Goal: Transaction & Acquisition: Purchase product/service

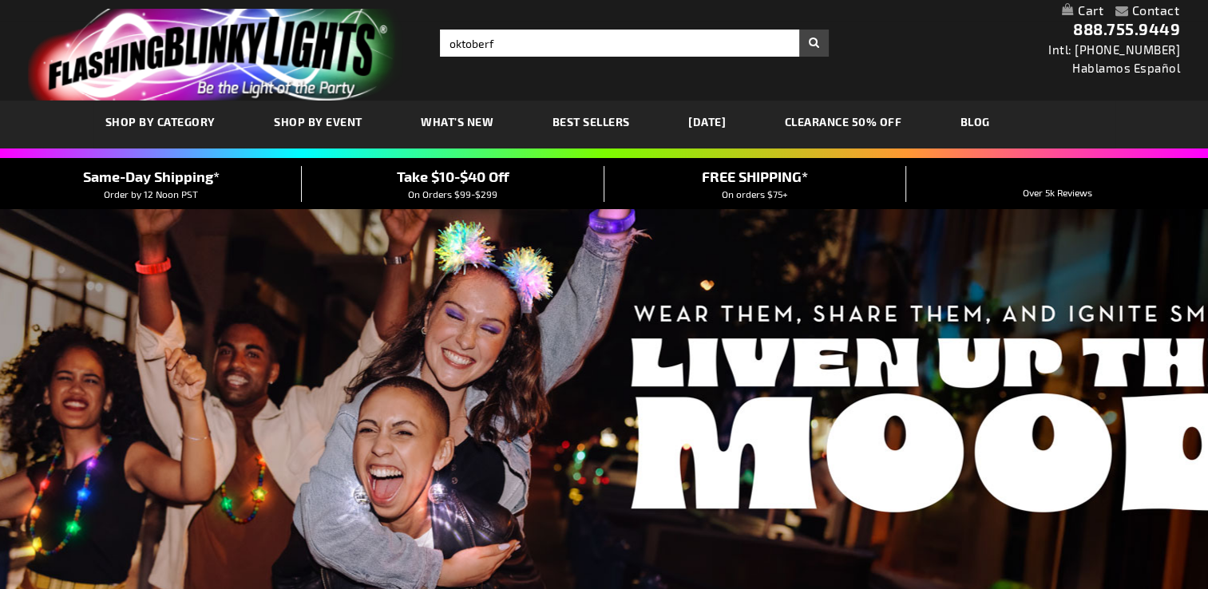
type input "oktoberfe"
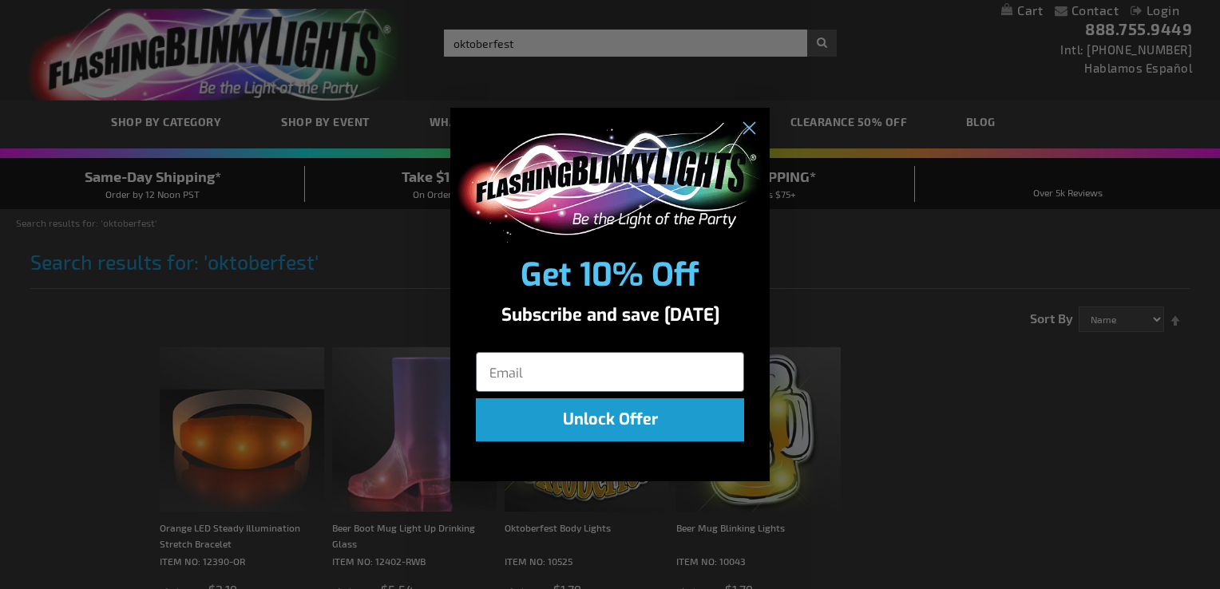
click at [530, 42] on div "Close dialog Get 10% Off Subscribe and save today Unlock Offer Submit" at bounding box center [610, 294] width 1220 height 589
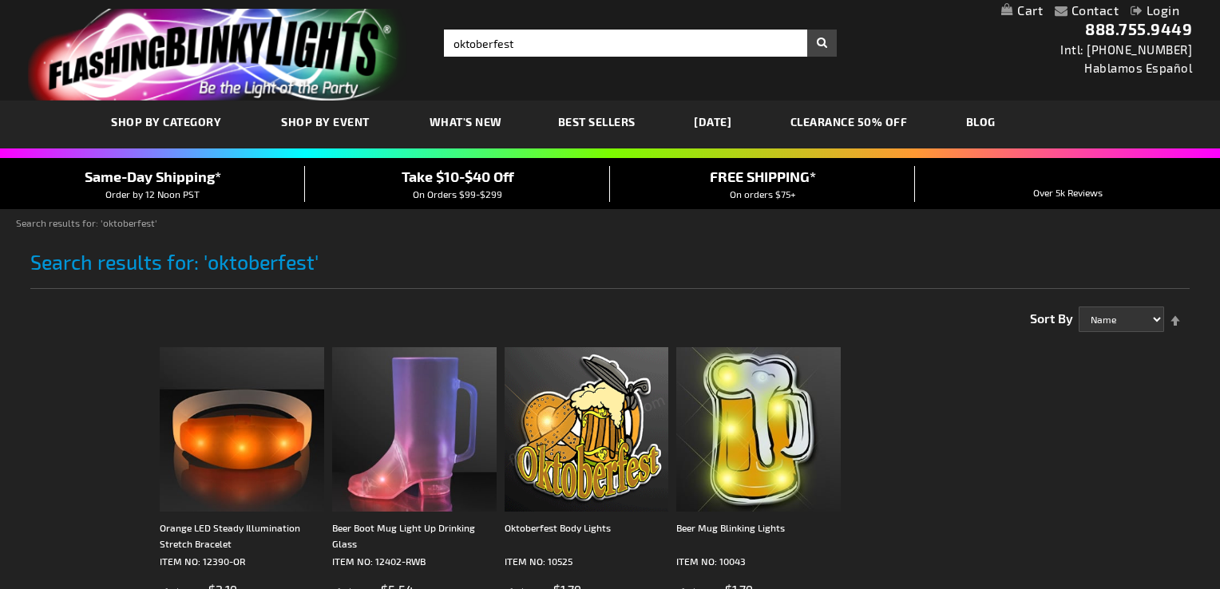
click at [530, 42] on div "Close dialog Get 10% Off Subscribe and save today Unlock Offer Submit" at bounding box center [610, 294] width 1220 height 589
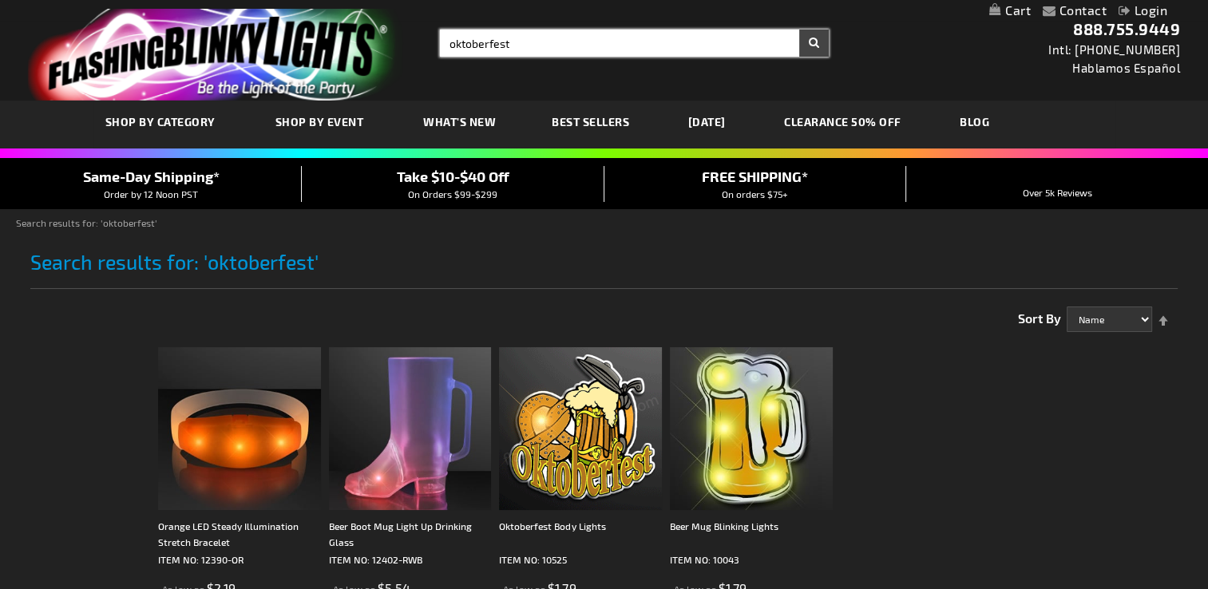
click at [530, 42] on input "oktoberfest" at bounding box center [634, 43] width 389 height 27
type input "necklace light up"
click at [799, 30] on button "Search" at bounding box center [814, 43] width 30 height 27
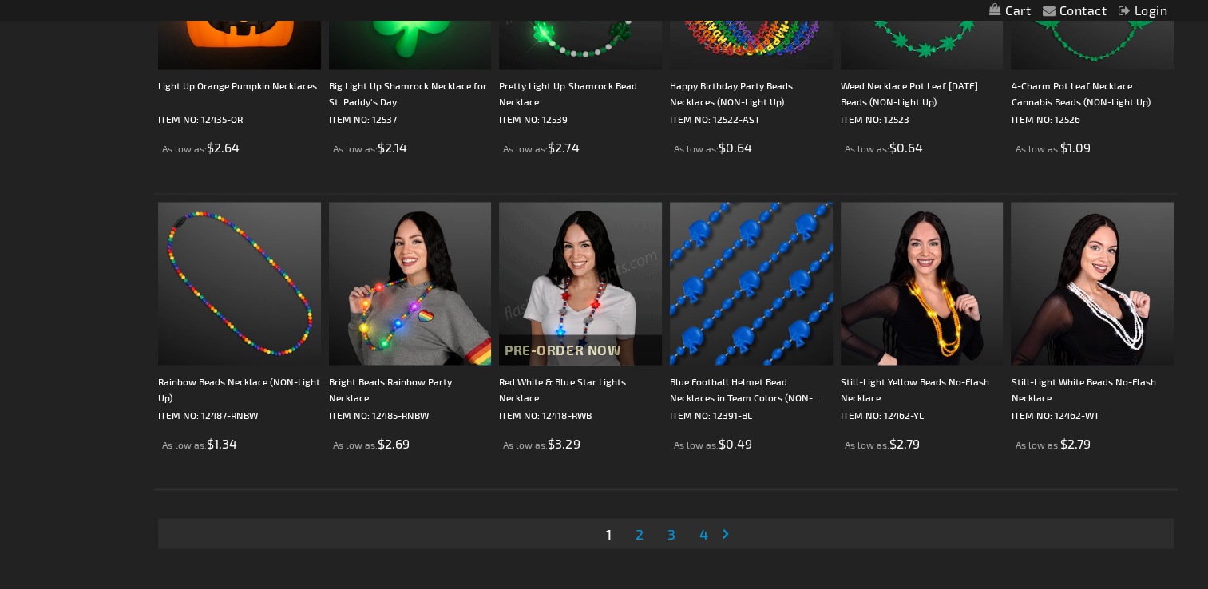
scroll to position [2873, 0]
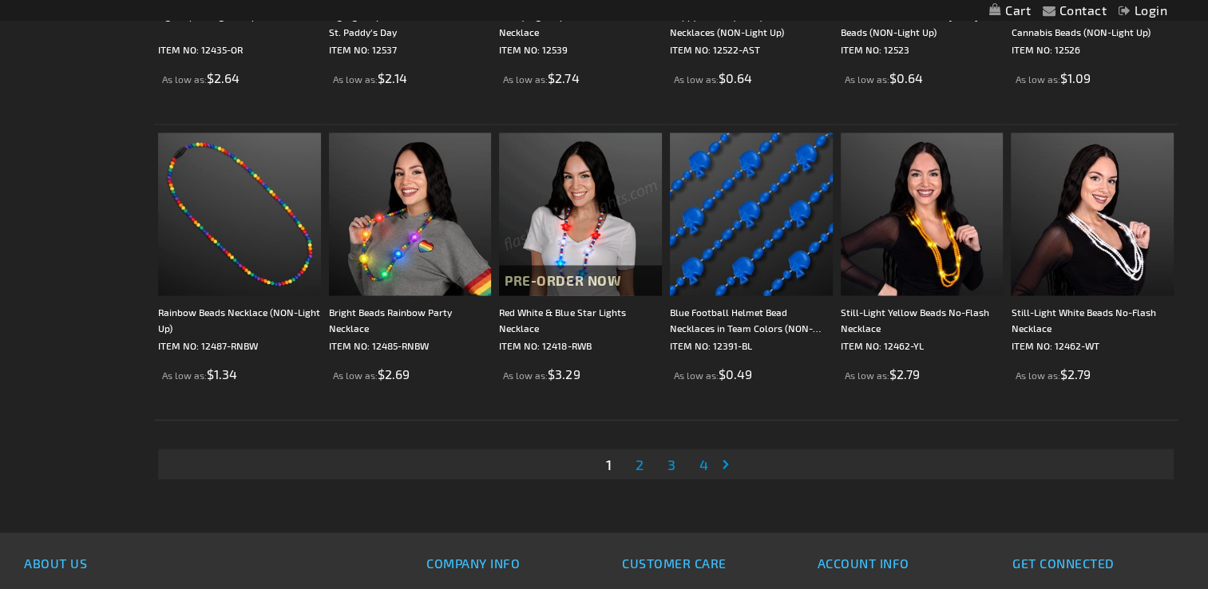
click at [635, 462] on span "2" at bounding box center [639, 464] width 8 height 18
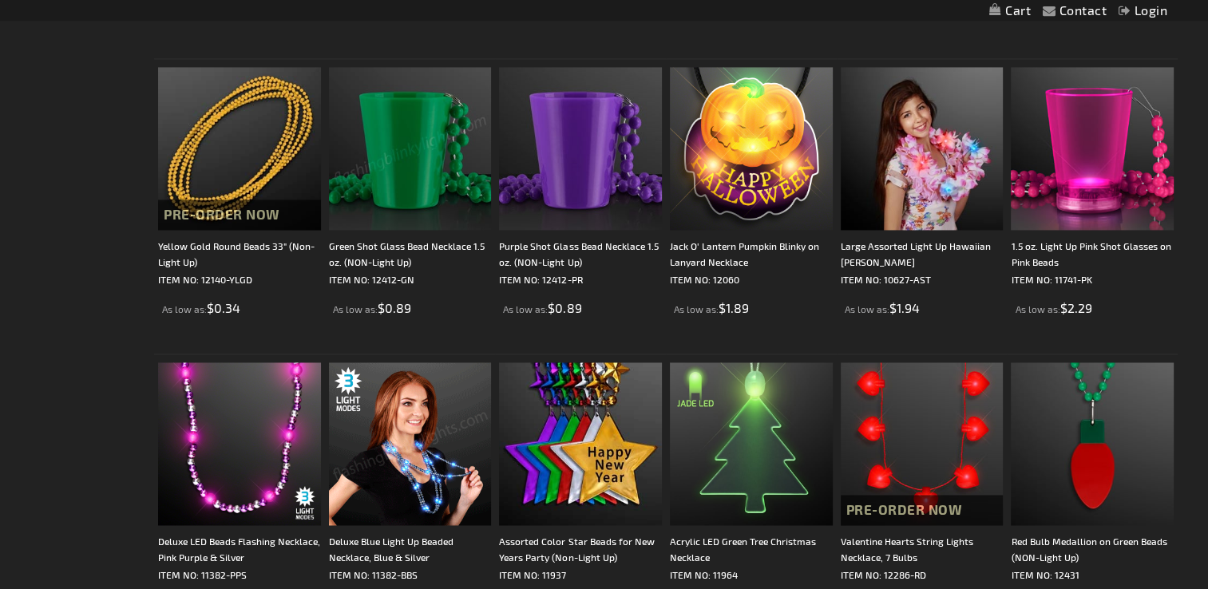
scroll to position [2474, 0]
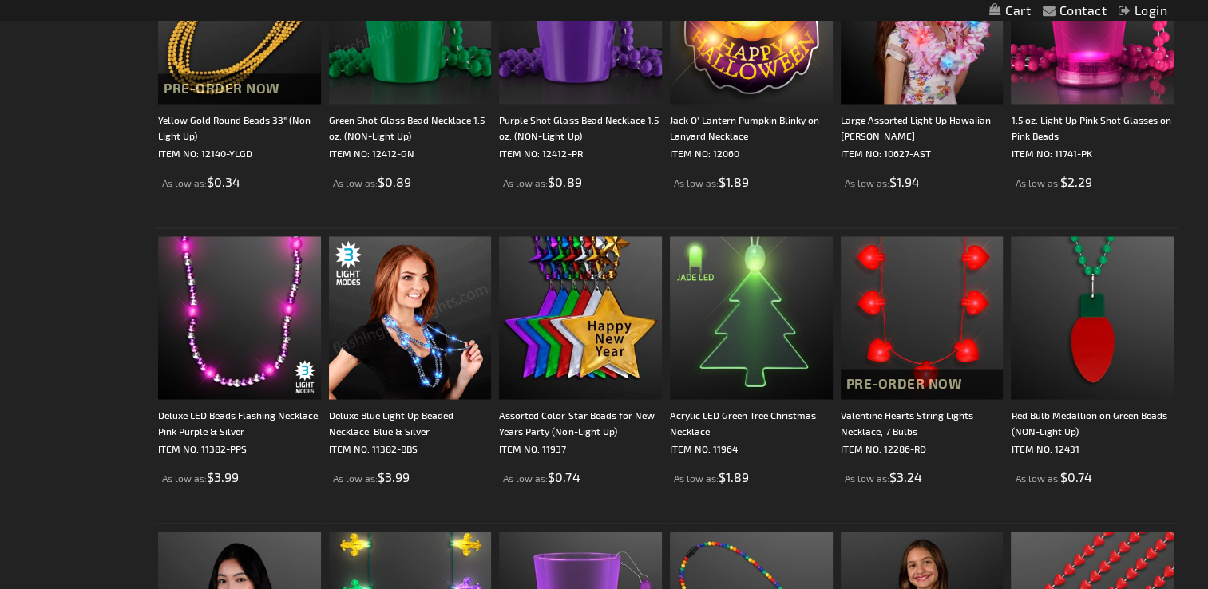
click at [434, 306] on img at bounding box center [410, 317] width 163 height 163
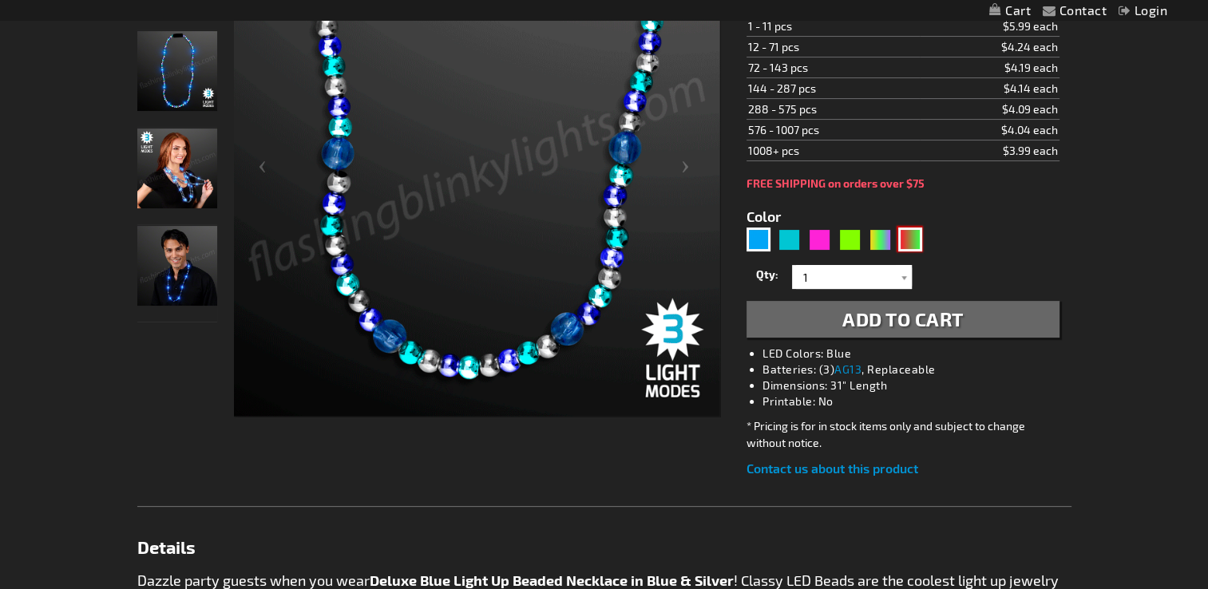
click at [915, 232] on div "RNG" at bounding box center [910, 239] width 24 height 24
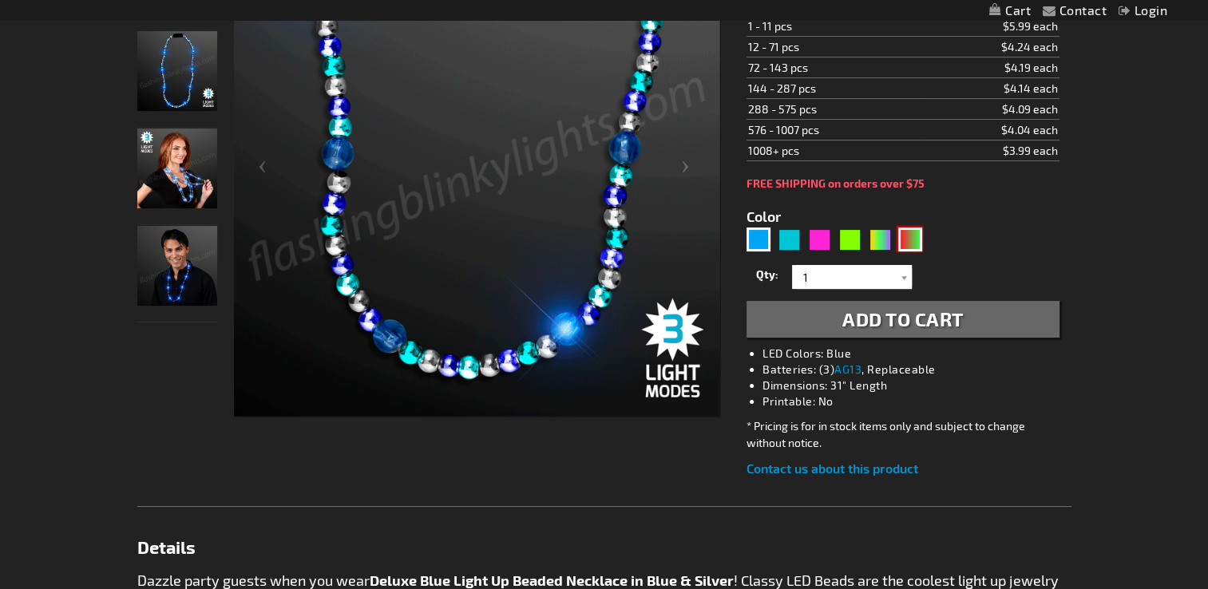
type input "5642"
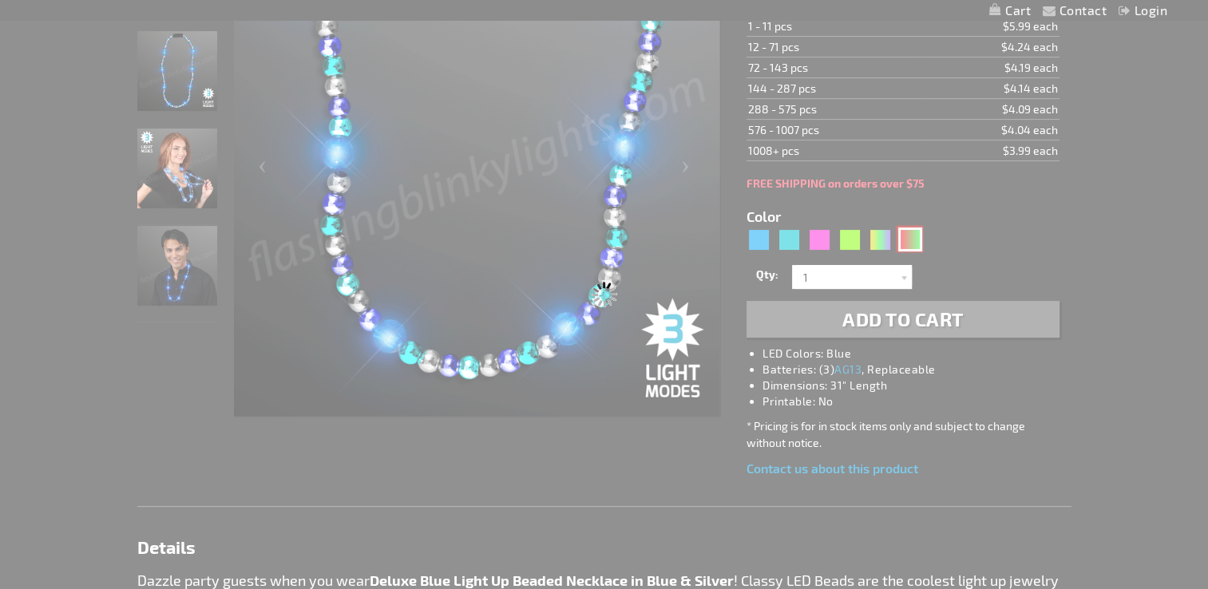
type input "11382-GNR"
type input "Customize - Deluxe Light Up Beads Flashing Holiday Necklaces, Green &amp; Red -…"
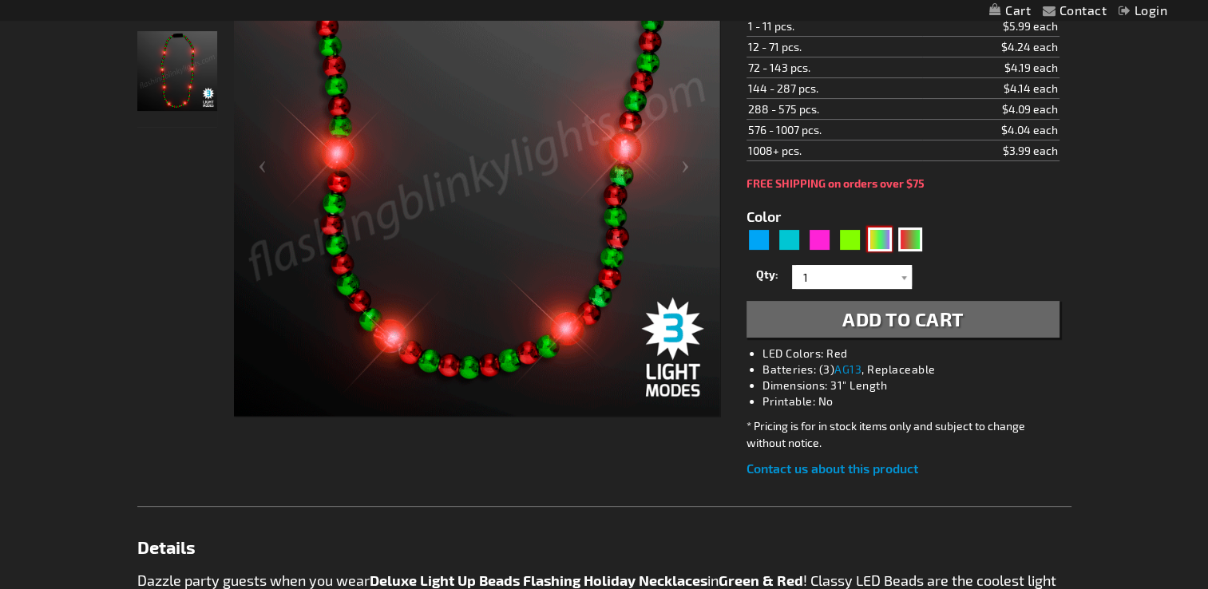
click at [884, 243] on div "PGG" at bounding box center [880, 239] width 24 height 24
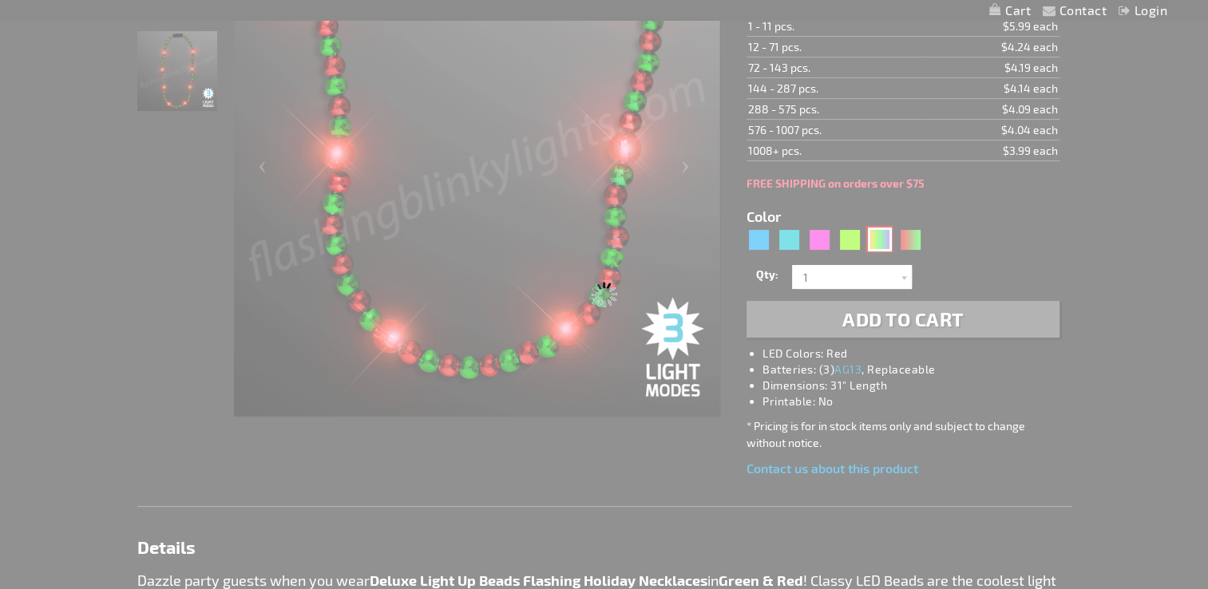
type input "5638"
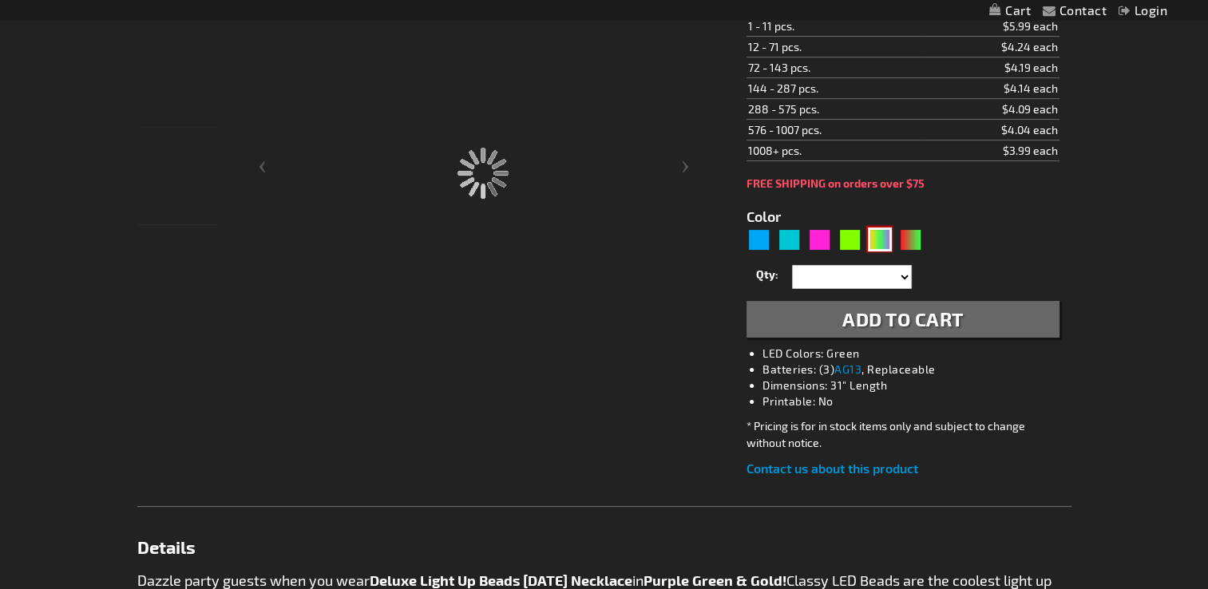
type input "11382-PGG"
type input "Customize - Deluxe Light Up Beads Mardi Gras Necklace, Purple Green &amp; Gold …"
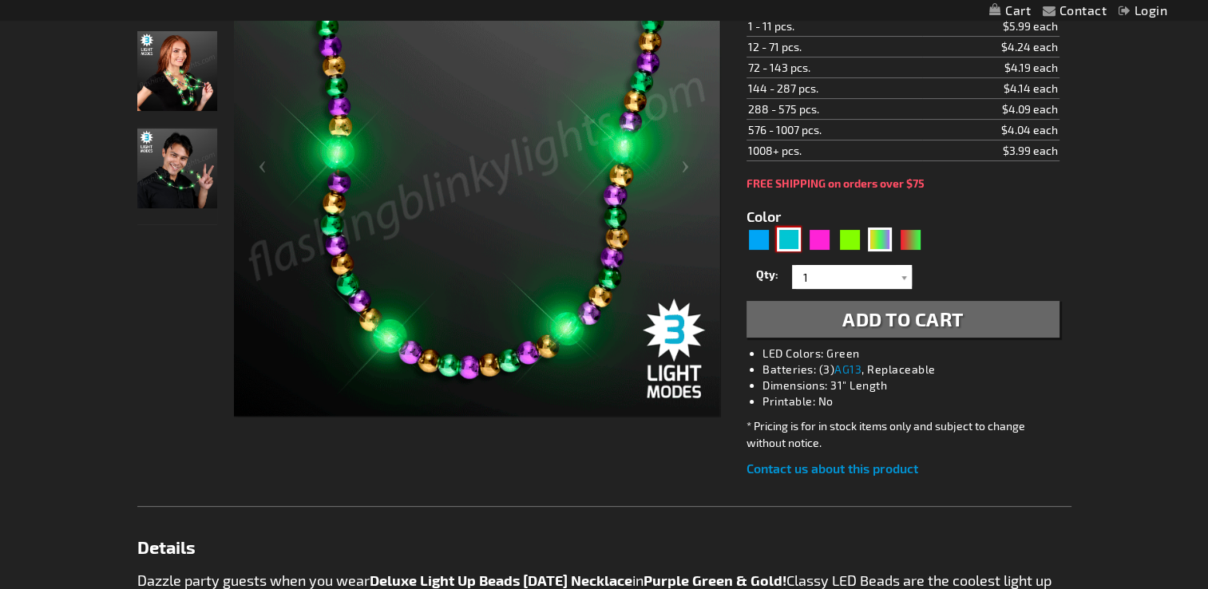
click at [790, 241] on div "Turquoise" at bounding box center [789, 239] width 24 height 24
type input "5653"
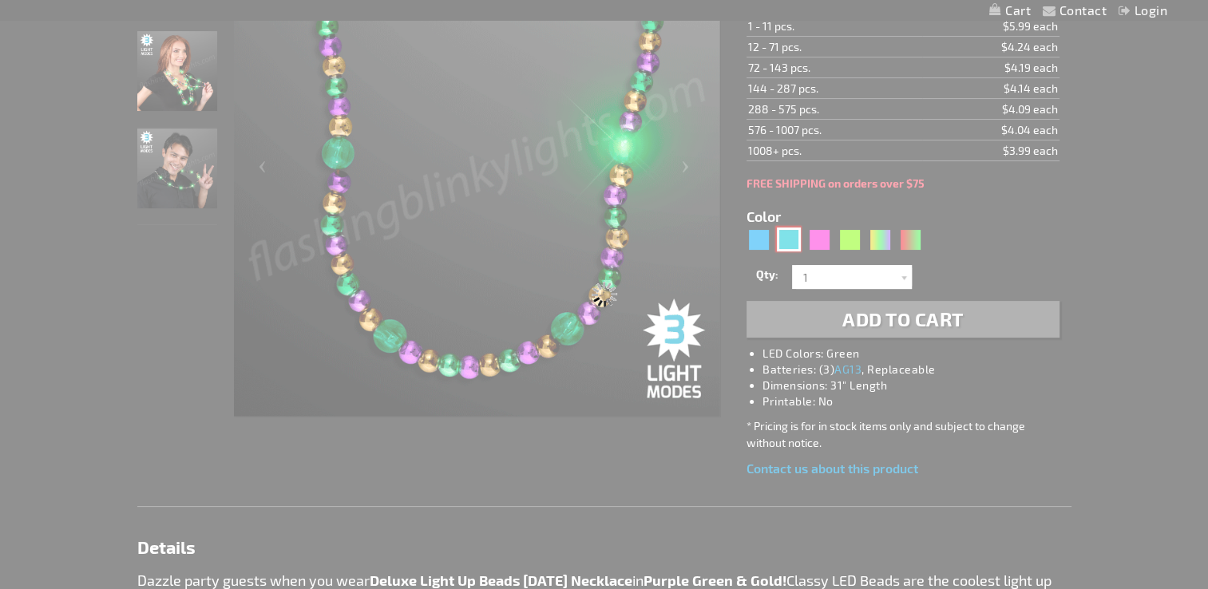
type input "11382-TQP"
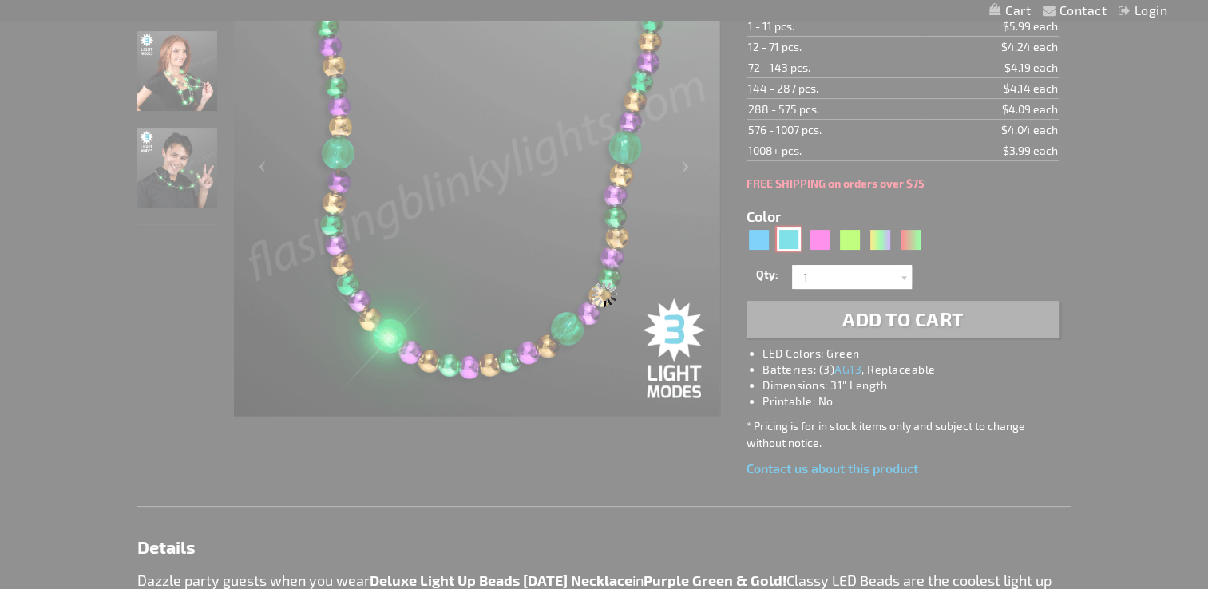
type input "Customize - Deluxe Turquoise LED Beaded Necklace, Winter Colors - ITEM NO: 1138…"
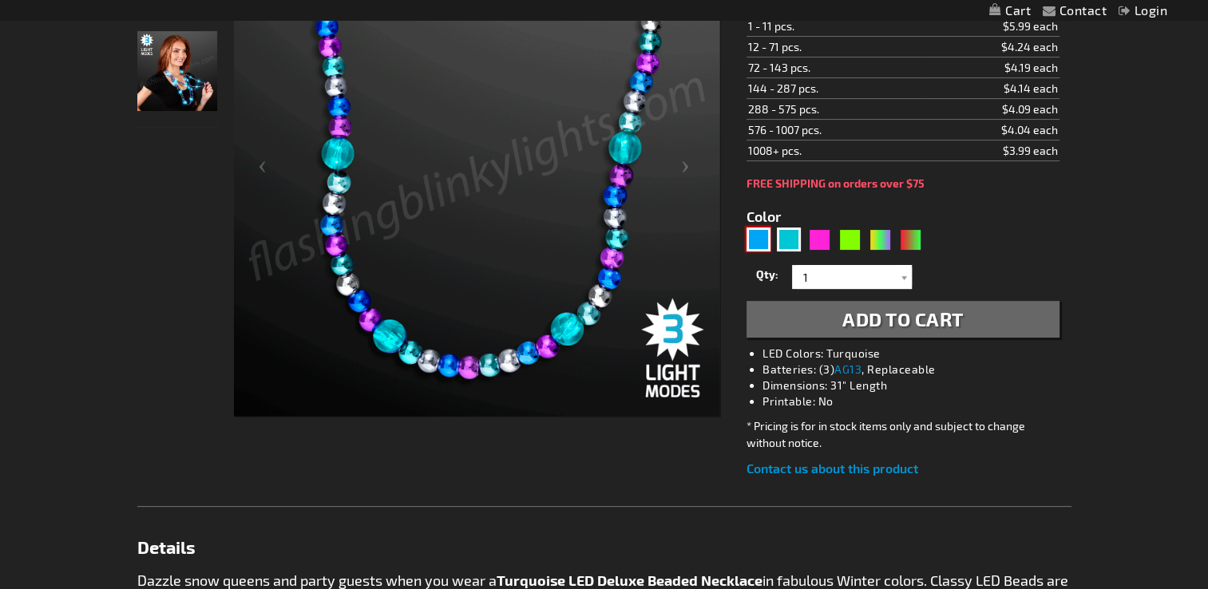
click at [757, 247] on div "Blue" at bounding box center [758, 239] width 24 height 24
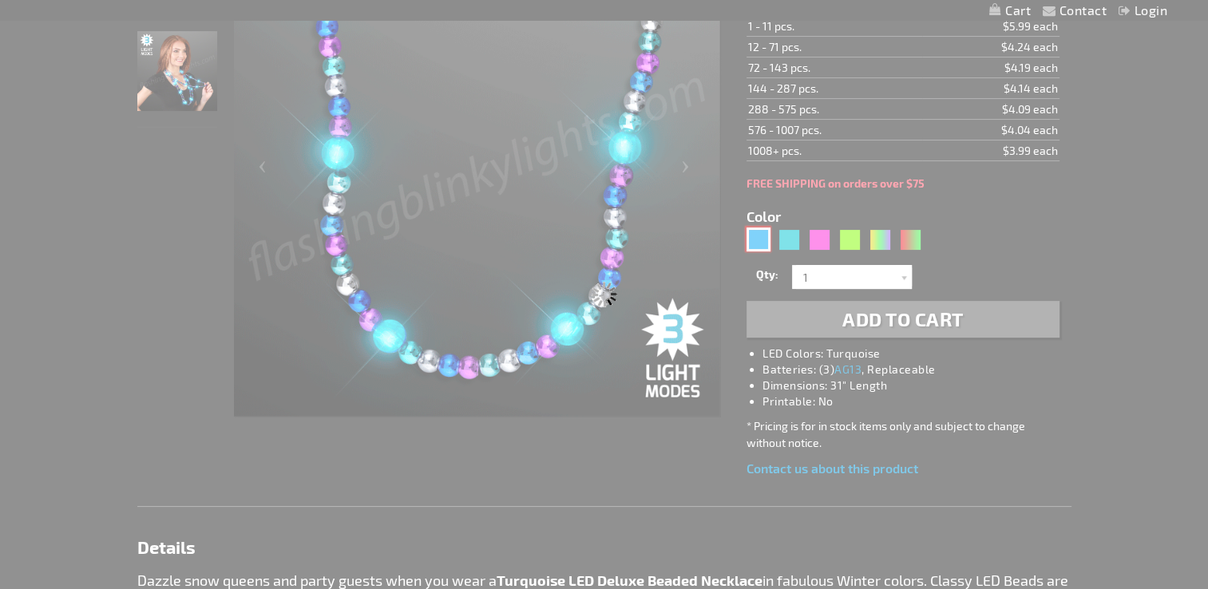
type input "5629"
type input "11382-BBS"
type input "Customize - Deluxe Blue Light Up Beaded Necklace, Blue &amp; Silver - ITEM NO: …"
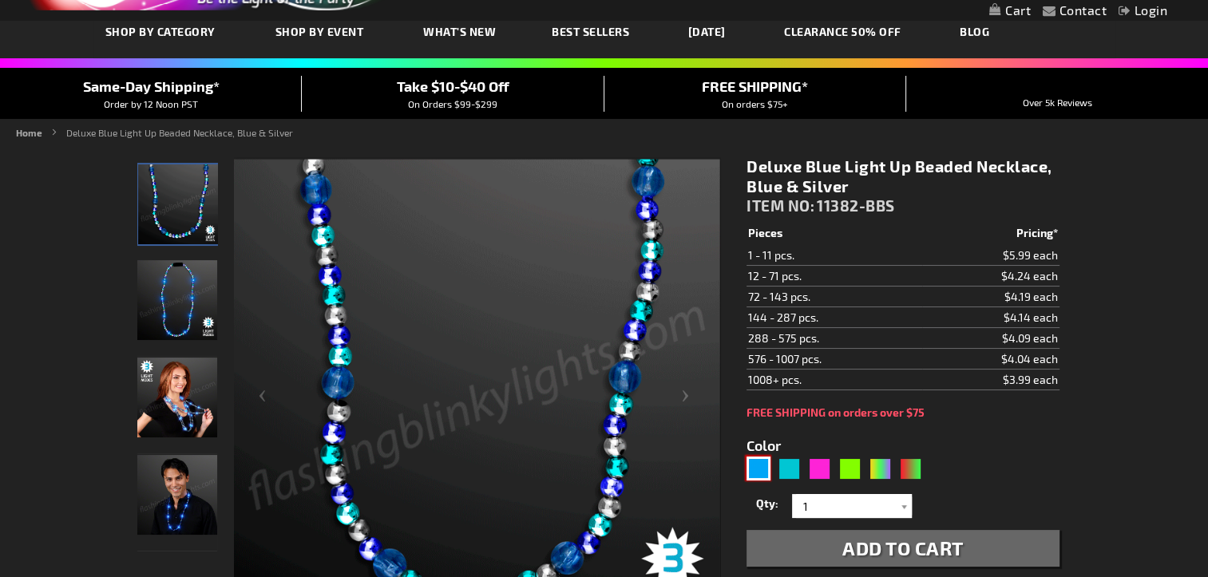
scroll to position [239, 0]
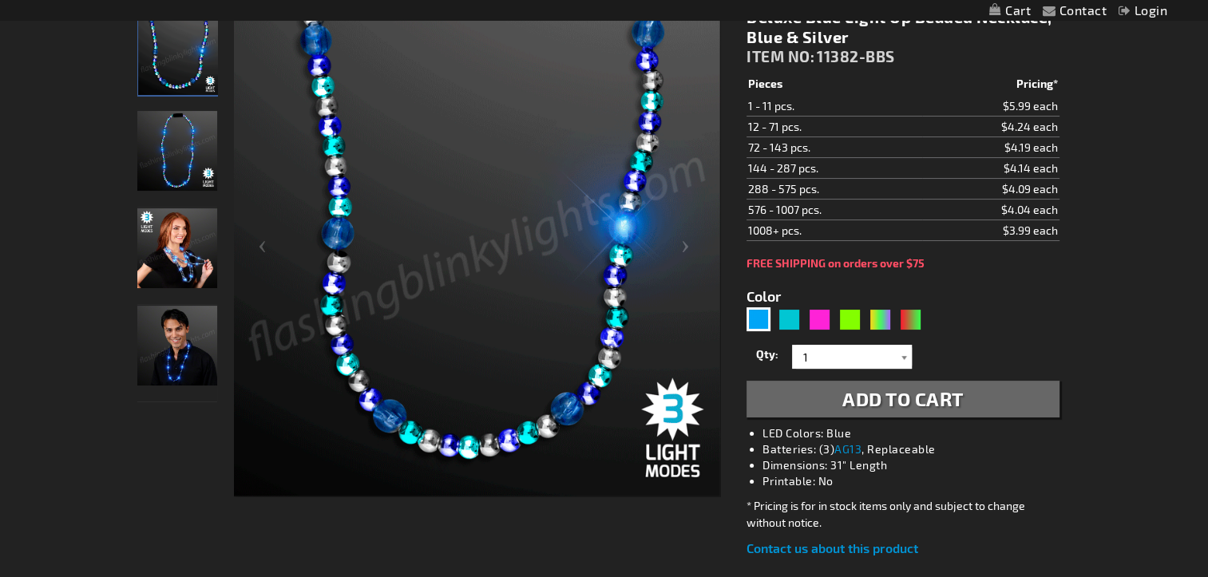
click at [902, 369] on div at bounding box center [904, 357] width 16 height 24
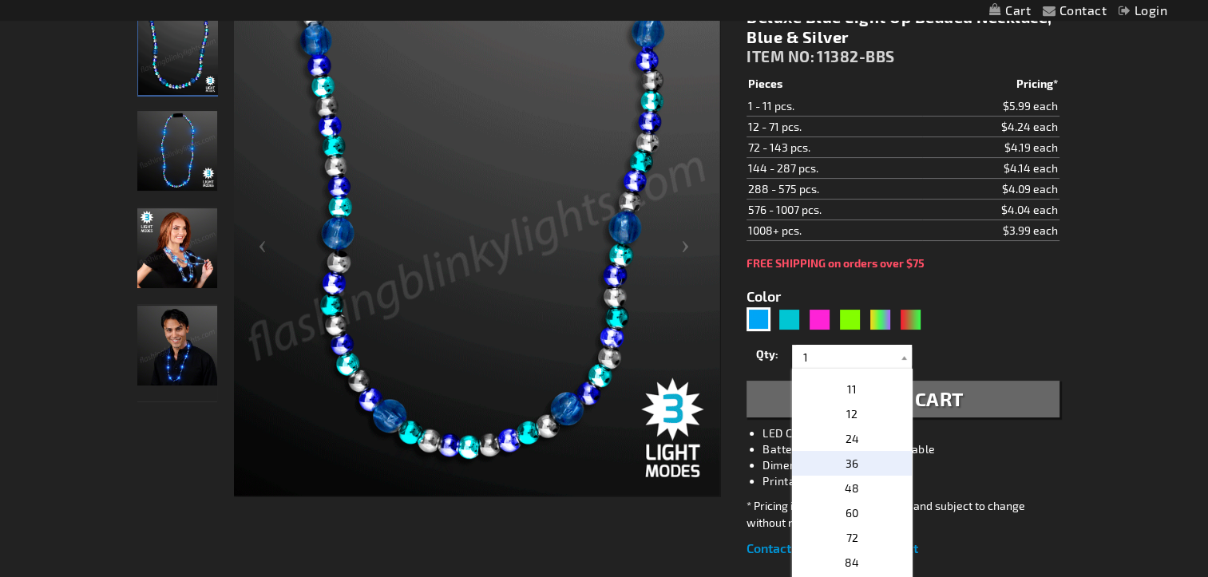
click at [845, 470] on span "36" at bounding box center [851, 464] width 13 height 14
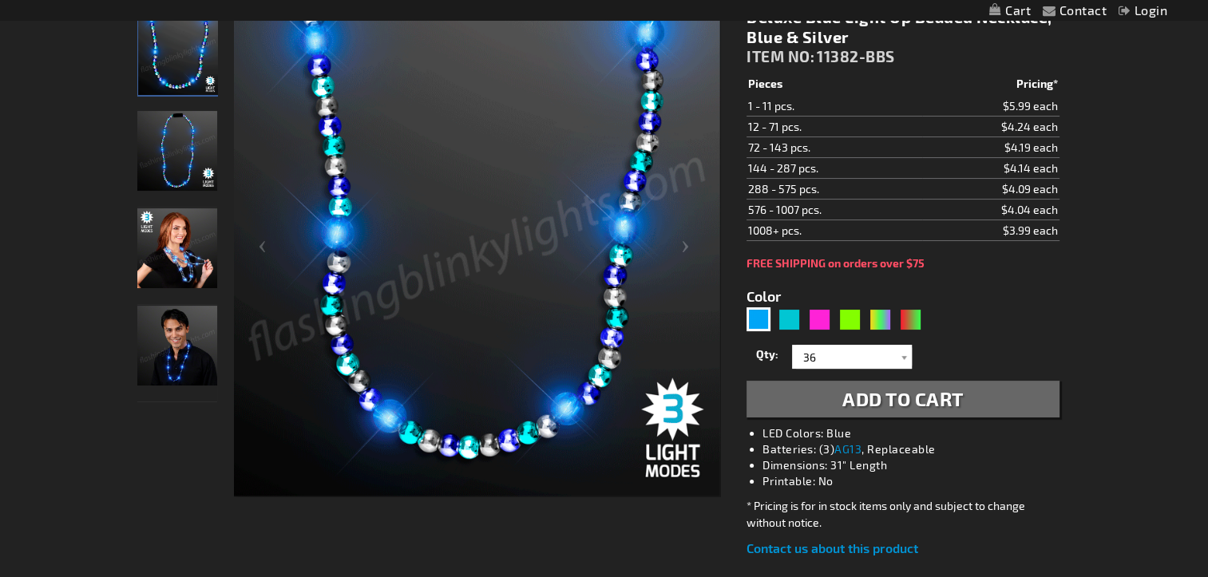
click at [878, 417] on button "Add to Cart" at bounding box center [902, 399] width 312 height 37
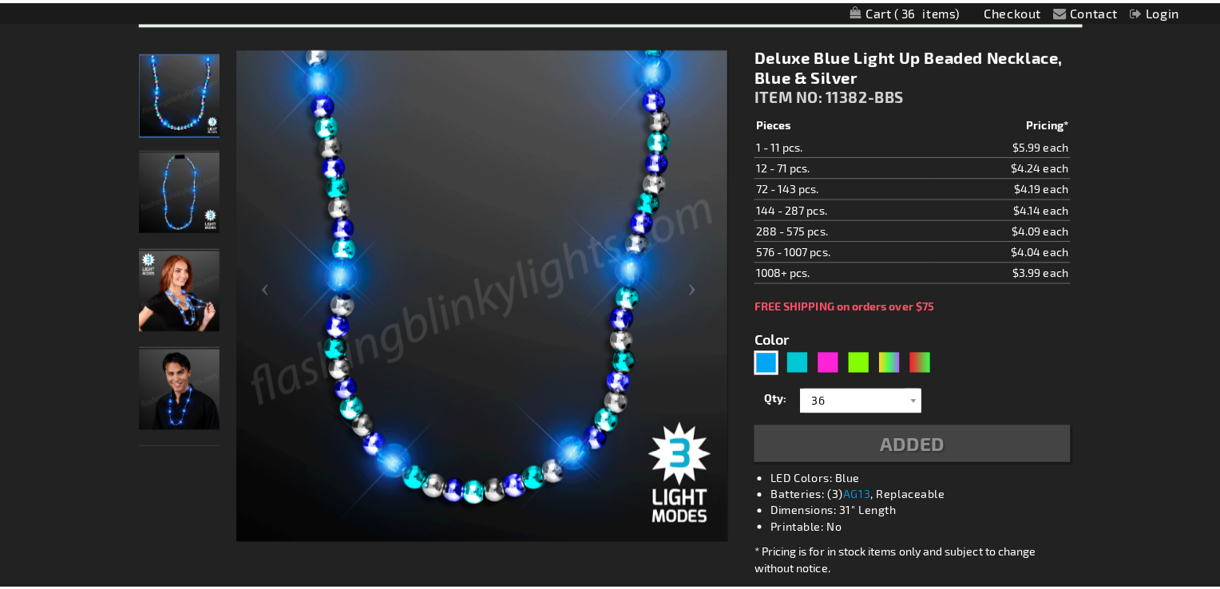
scroll to position [160, 0]
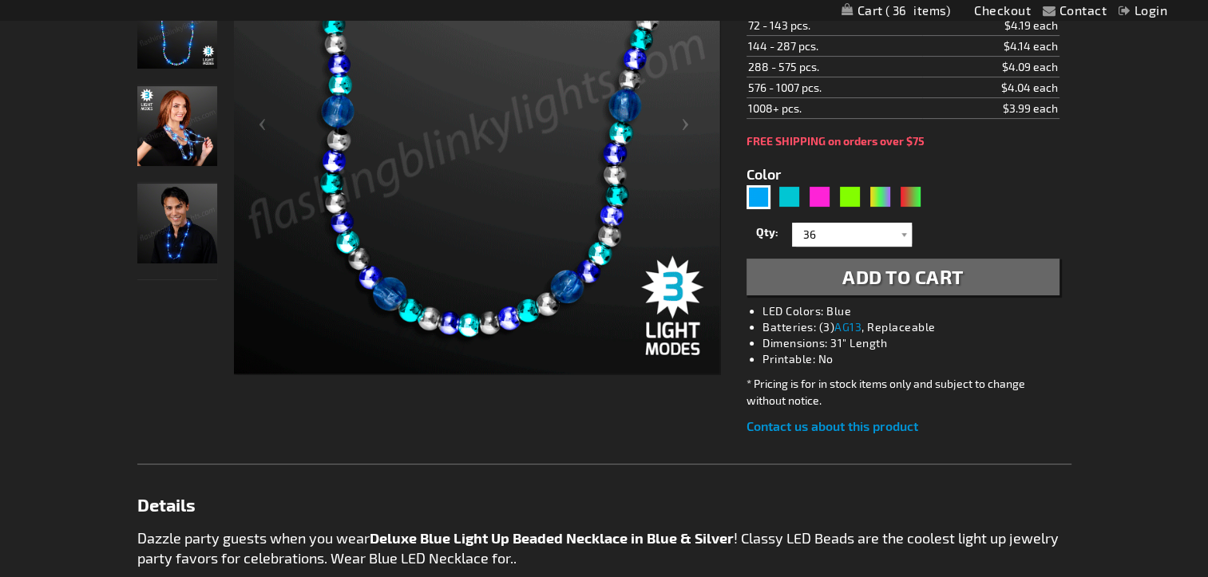
scroll to position [399, 0]
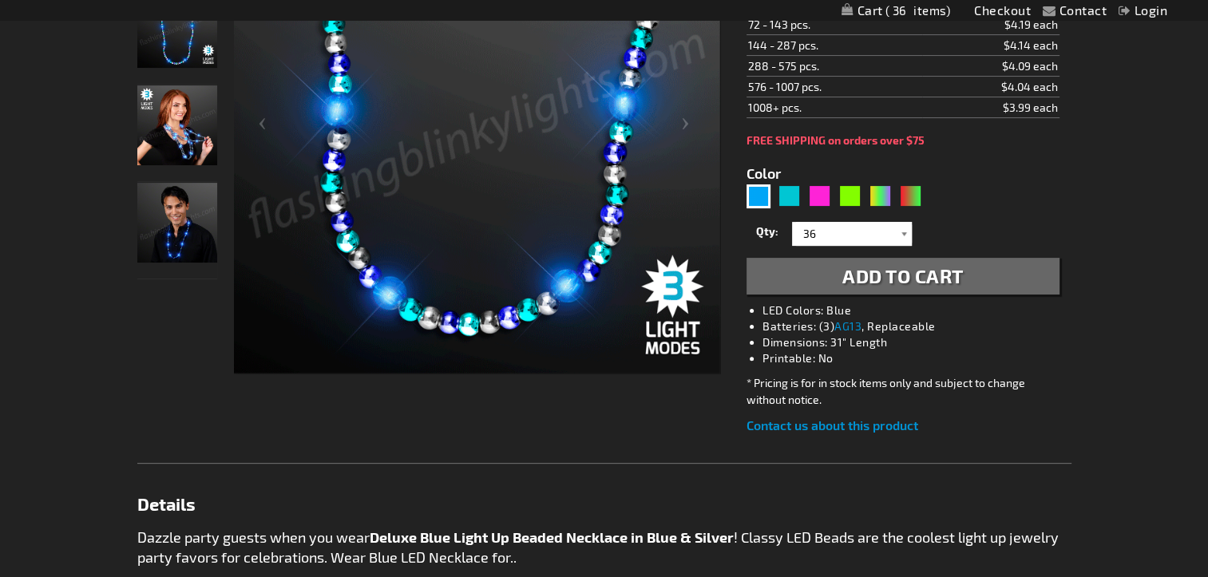
click at [909, 246] on div at bounding box center [904, 234] width 16 height 24
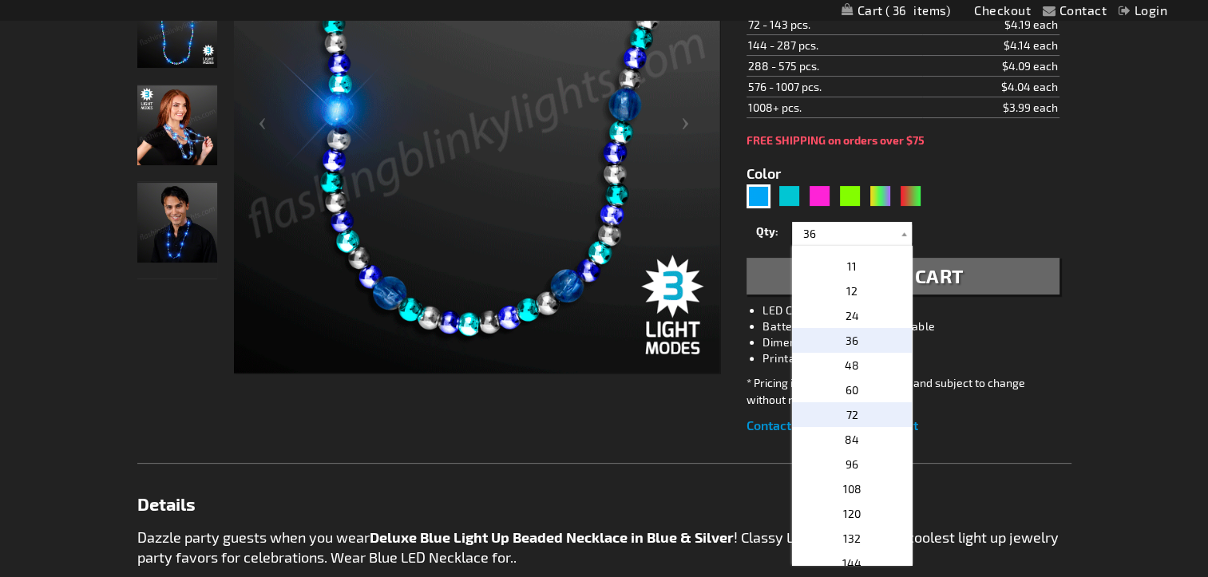
click at [852, 427] on p "72" at bounding box center [852, 414] width 120 height 25
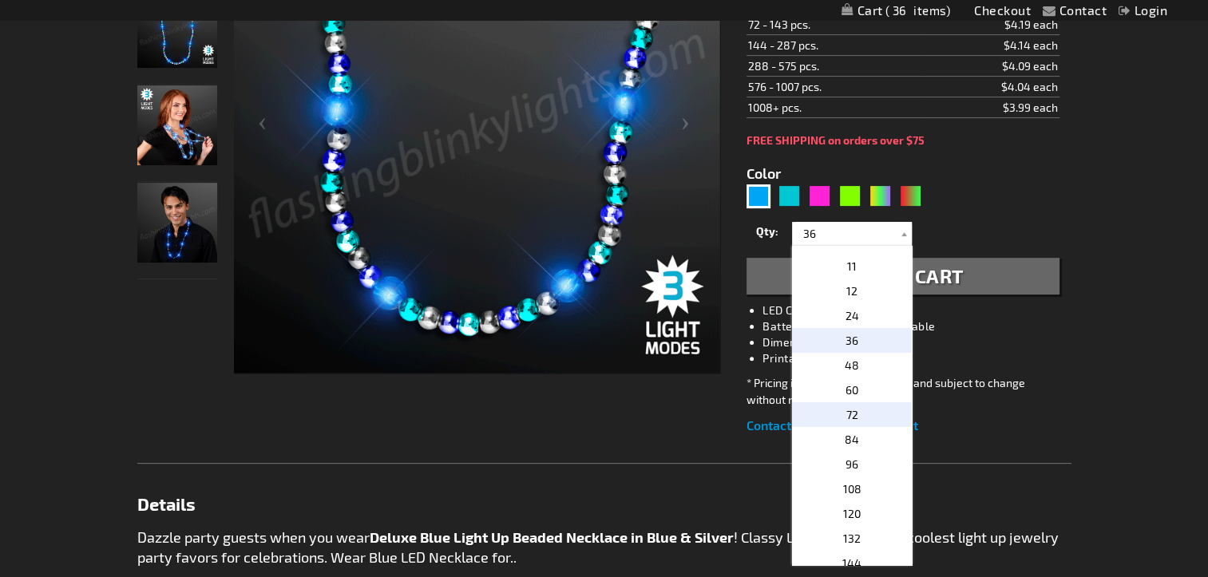
type input "72"
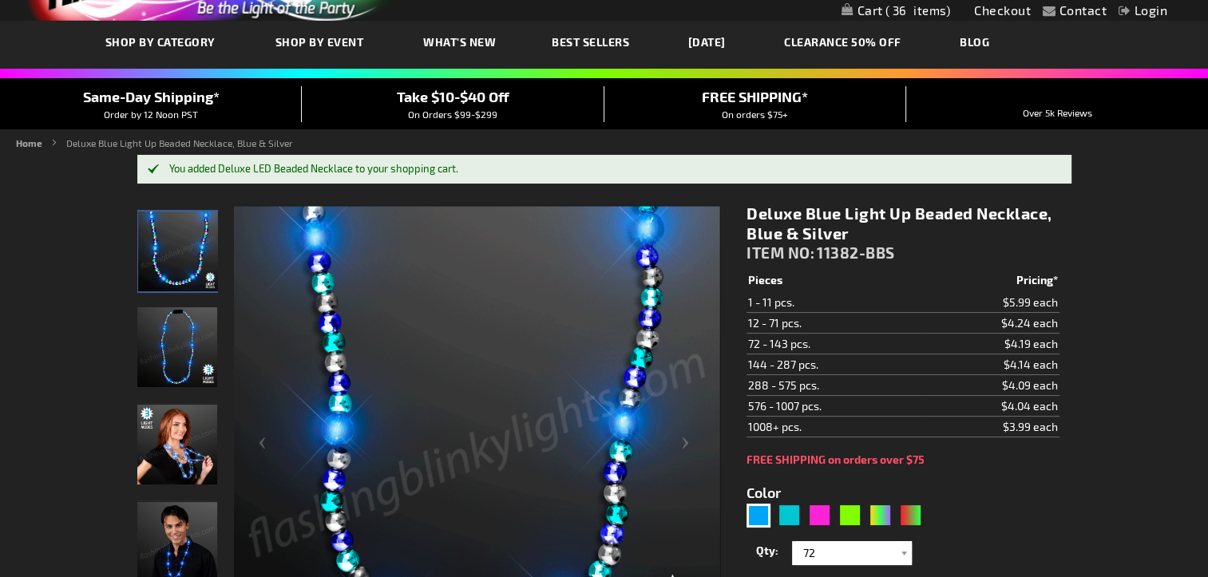
scroll to position [319, 0]
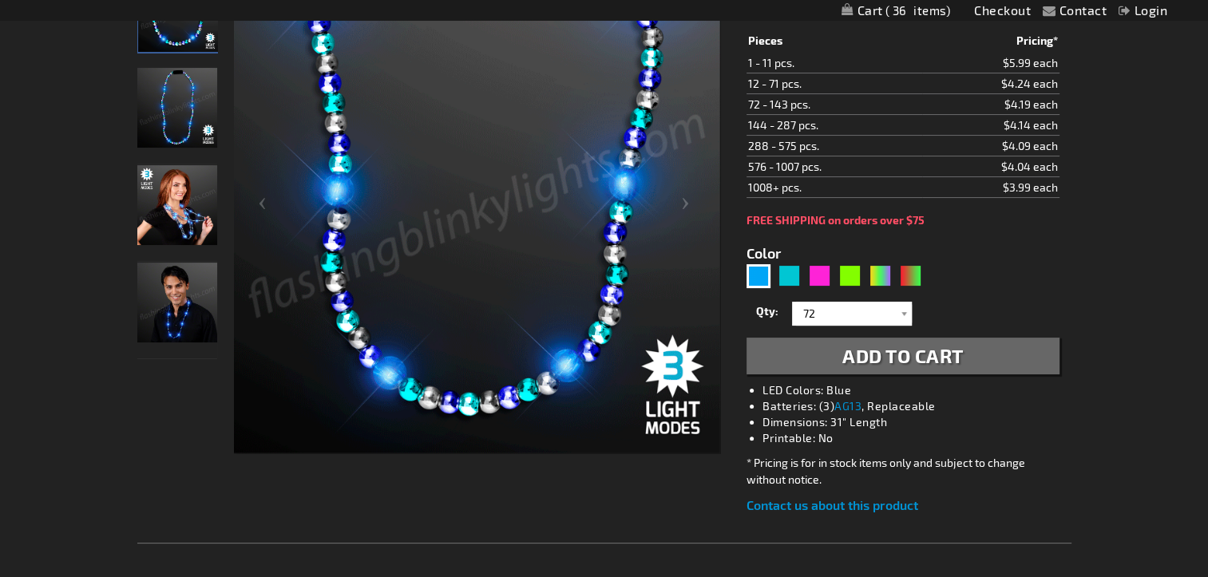
click at [860, 367] on span "Add to Cart" at bounding box center [902, 355] width 121 height 23
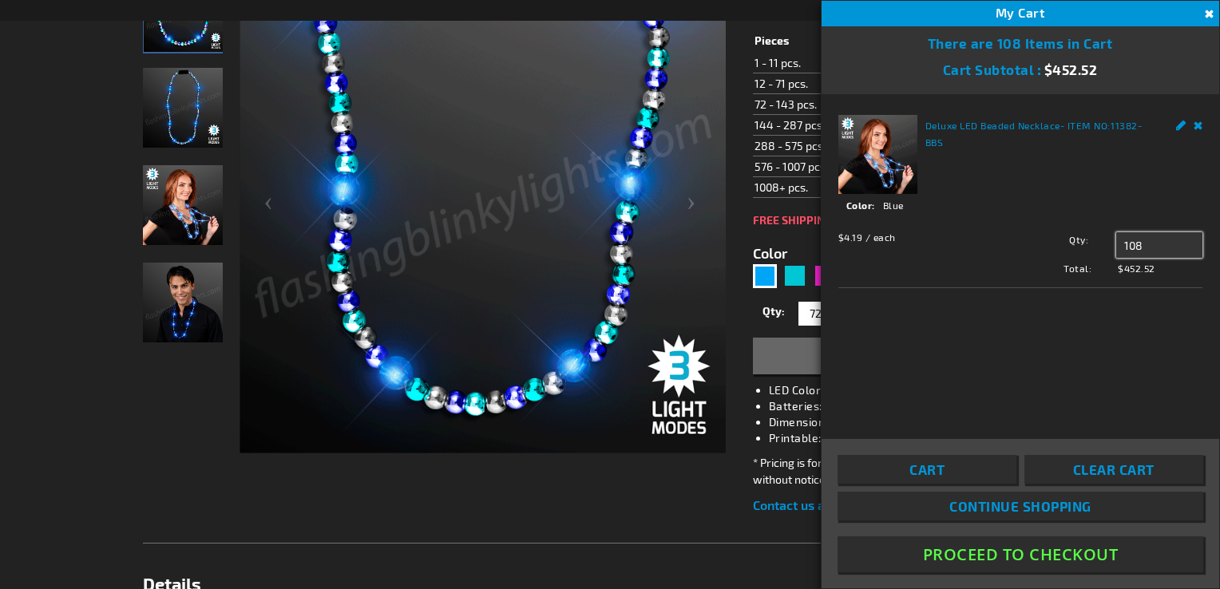
click at [1153, 243] on input "108" at bounding box center [1159, 245] width 86 height 26
type input "72"
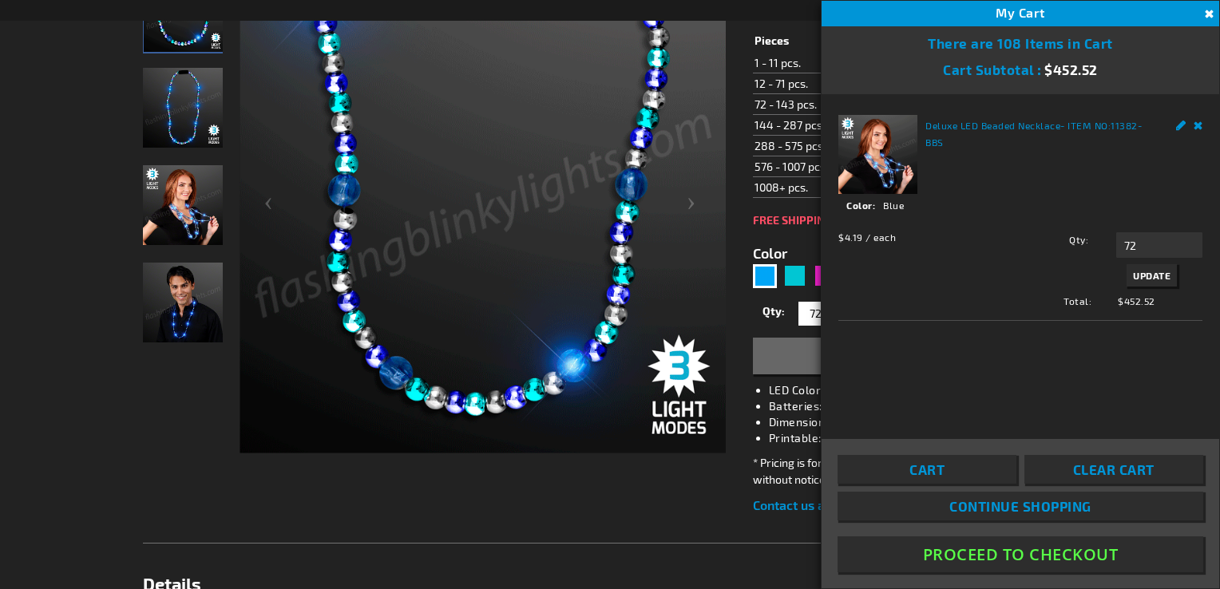
click at [1147, 276] on span "Update" at bounding box center [1152, 275] width 38 height 11
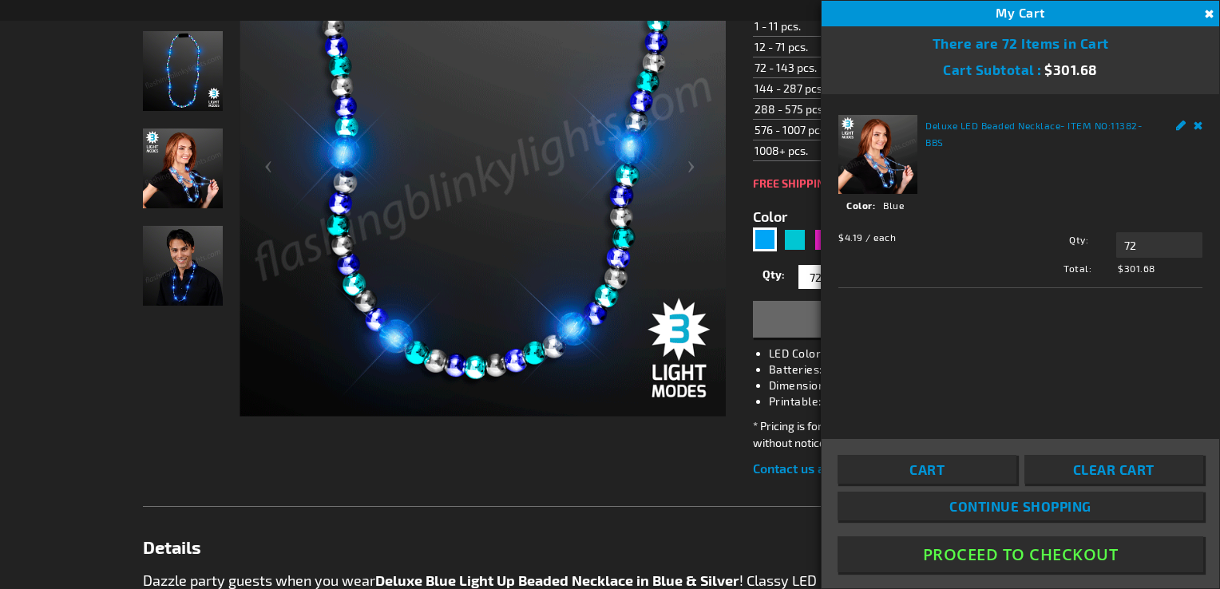
click at [172, 417] on div at bounding box center [183, 172] width 80 height 488
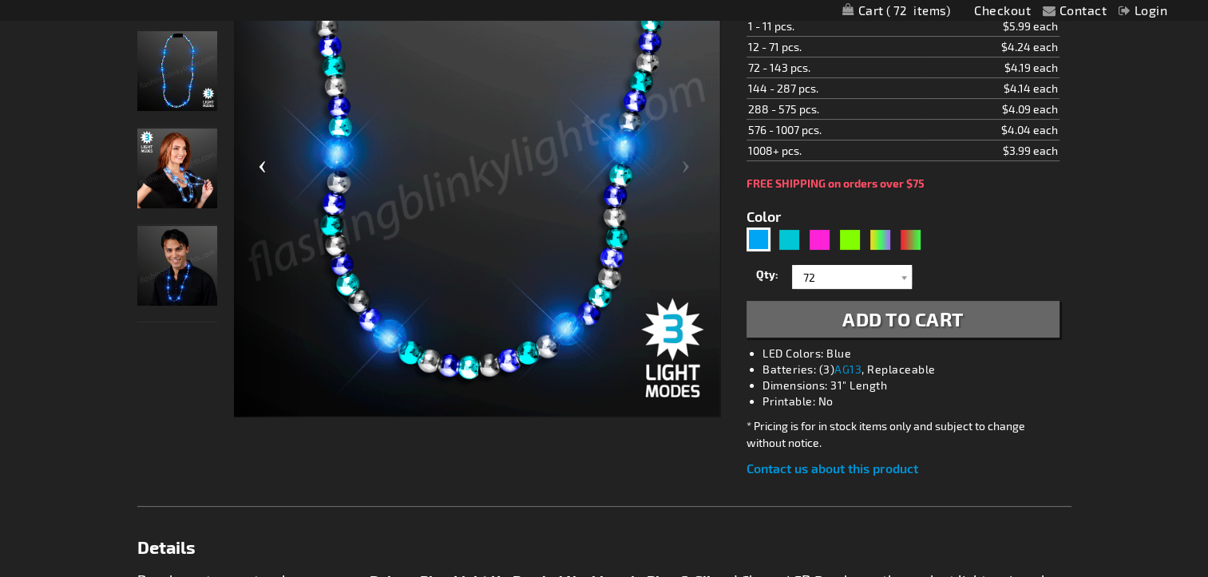
scroll to position [0, 0]
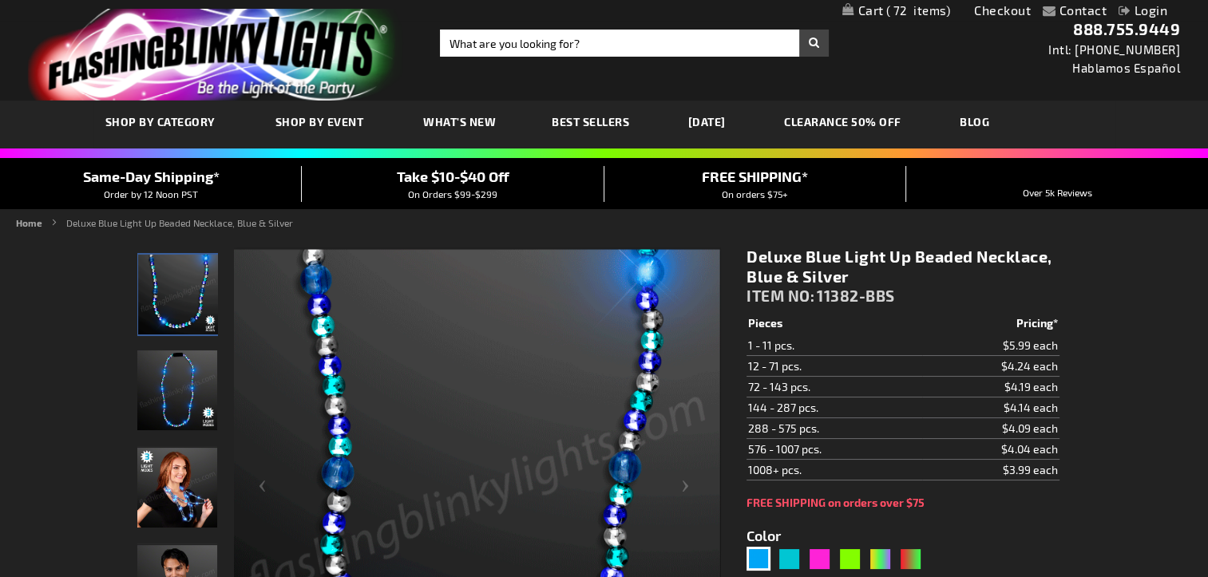
click at [456, 172] on span "Take $10-$40 Off" at bounding box center [453, 177] width 113 height 18
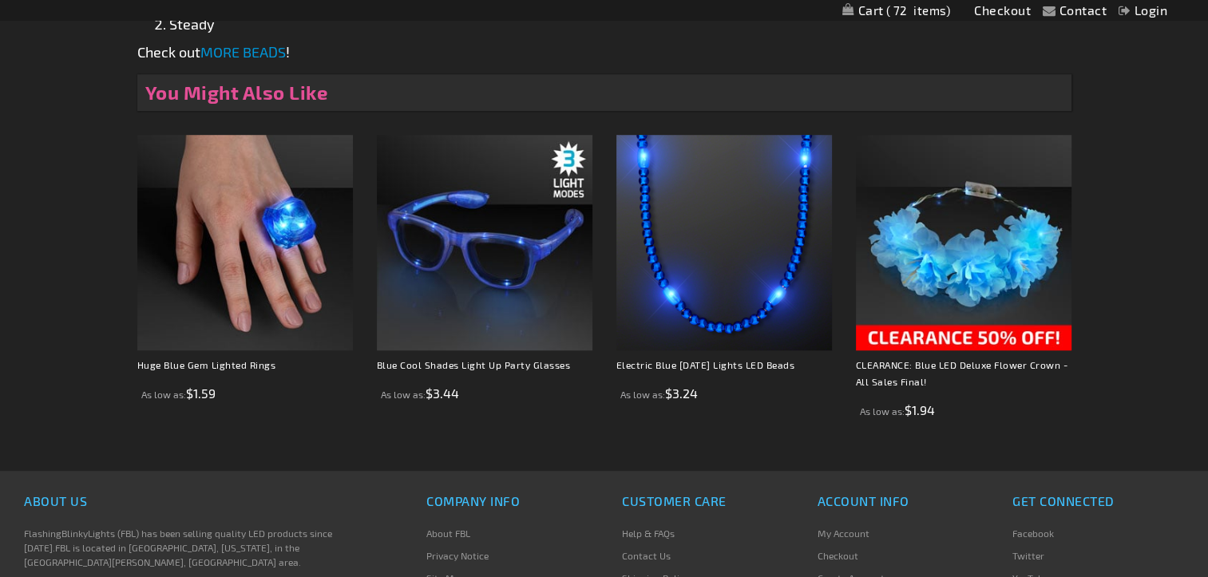
scroll to position [1117, 0]
